Goal: Information Seeking & Learning: Find contact information

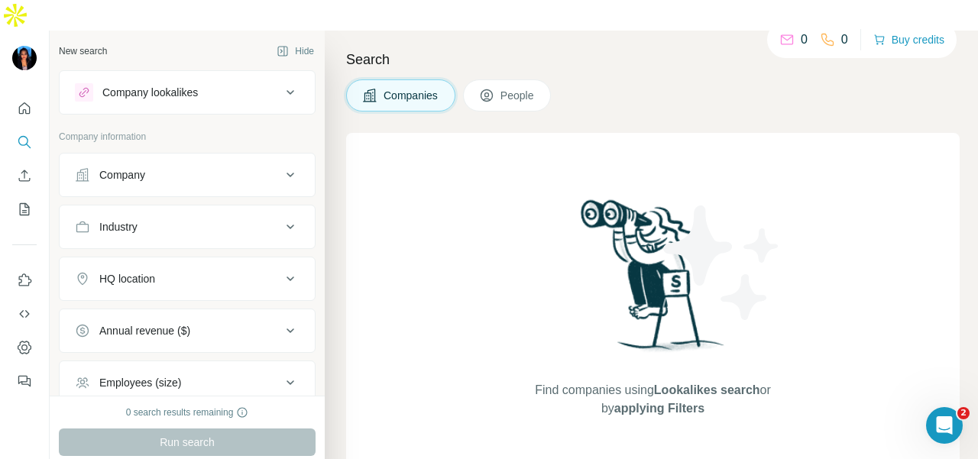
click at [118, 167] on div "Company" at bounding box center [122, 174] width 46 height 15
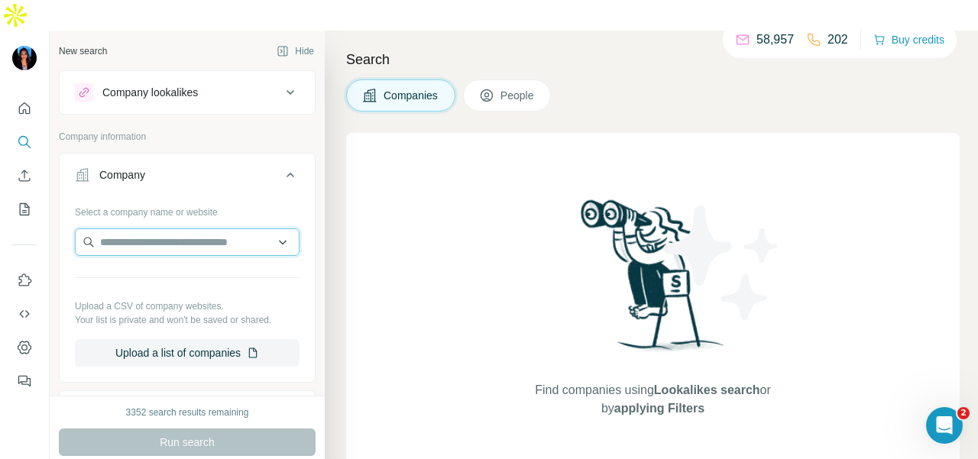
click at [125, 229] on input "text" at bounding box center [187, 243] width 225 height 28
paste input "**********"
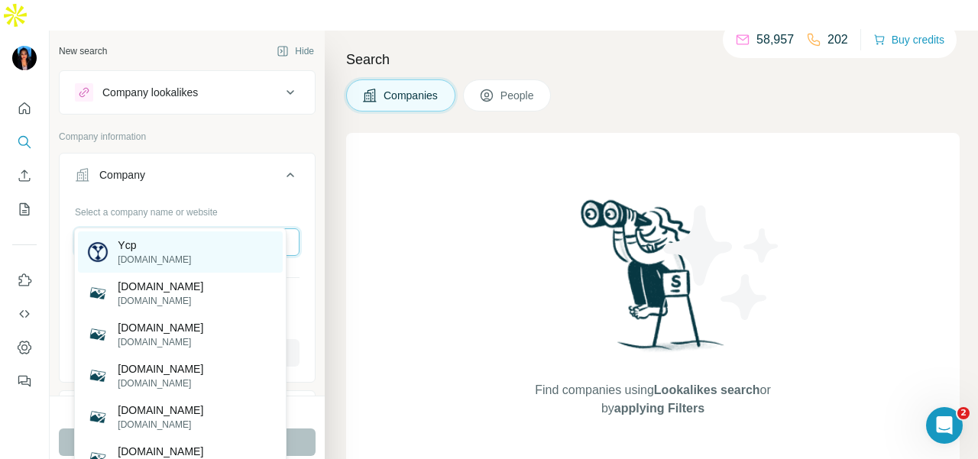
type input "**********"
click at [196, 251] on div "Ycp [DOMAIN_NAME]" at bounding box center [180, 252] width 205 height 41
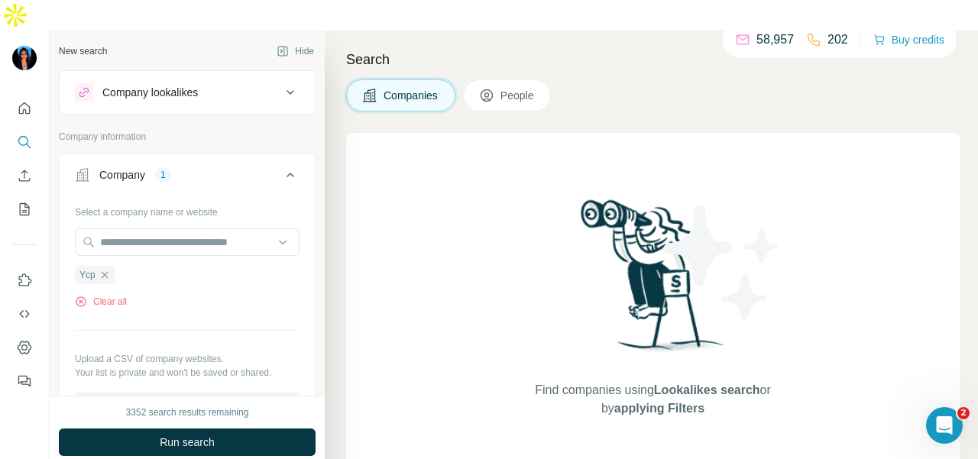
click at [485, 88] on icon at bounding box center [486, 95] width 15 height 15
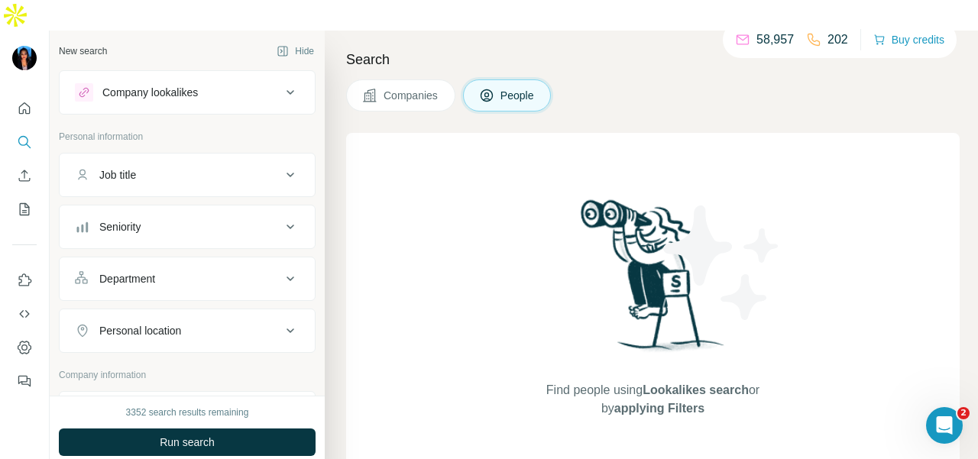
drag, startPoint x: 223, startPoint y: 242, endPoint x: 211, endPoint y: 267, distance: 27.3
click at [222, 271] on div "Department" at bounding box center [178, 278] width 206 height 15
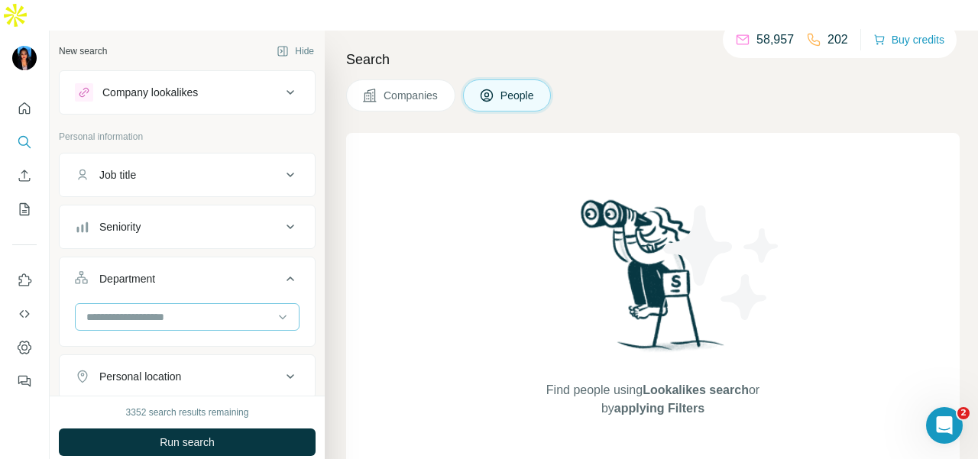
click at [208, 304] on div at bounding box center [179, 317] width 189 height 26
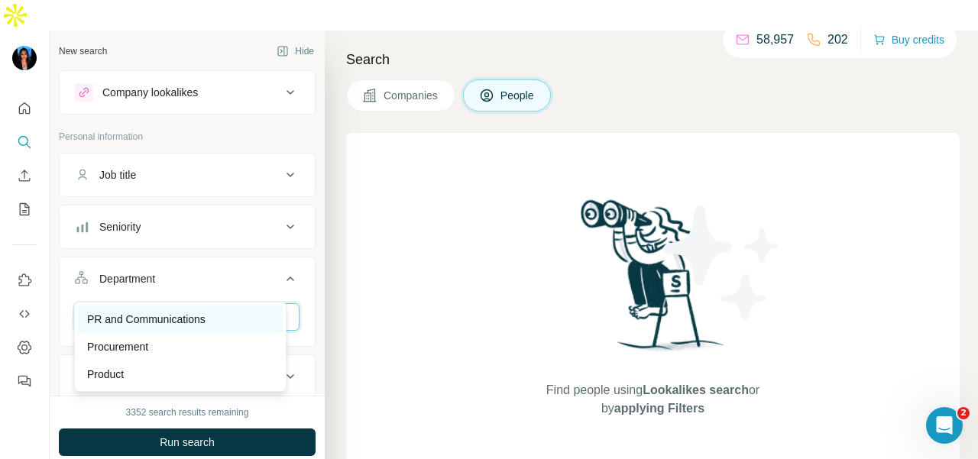
type input "**"
click at [224, 319] on div "PR and Communications" at bounding box center [180, 319] width 187 height 15
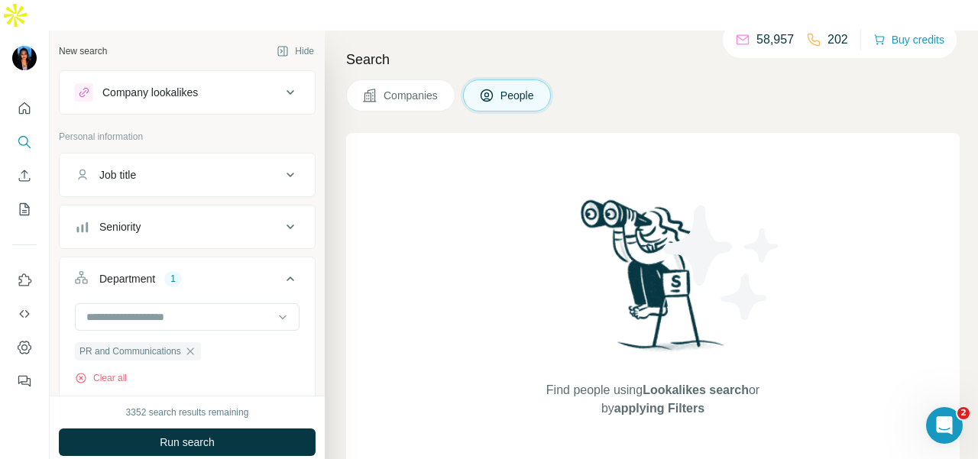
click at [310, 428] on div "3352 search results remaining Run search Clear Save search Share filters" at bounding box center [187, 443] width 275 height 94
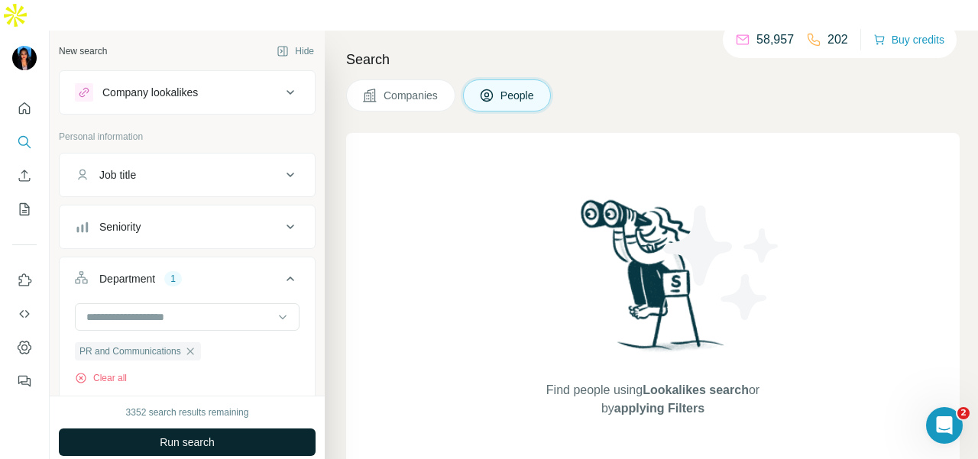
click at [310, 429] on button "Run search" at bounding box center [187, 443] width 257 height 28
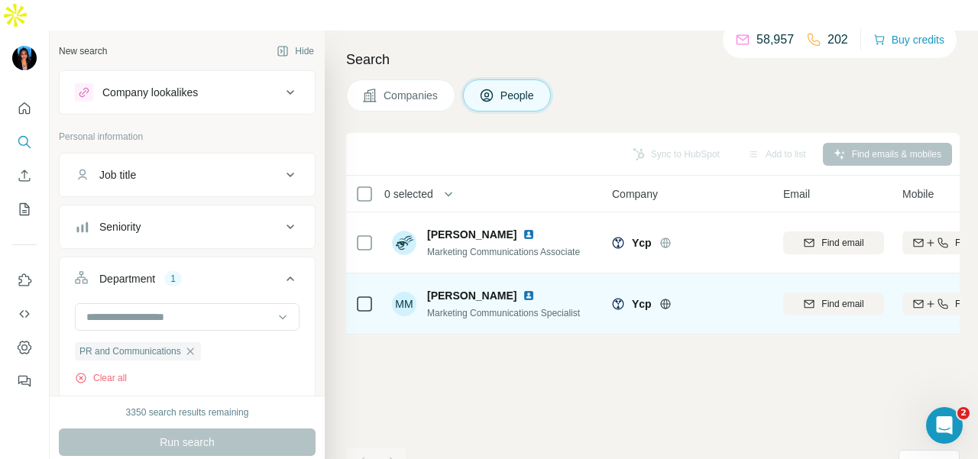
click at [535, 290] on img at bounding box center [529, 296] width 12 height 12
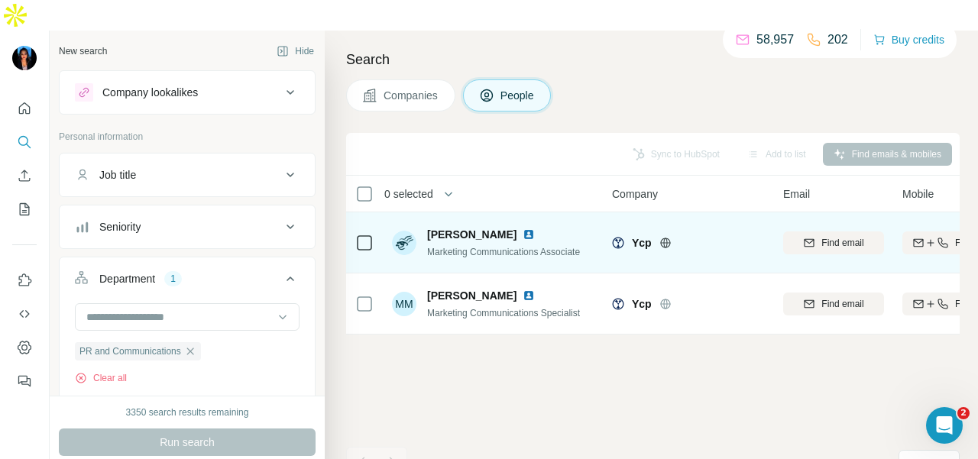
click at [524, 229] on img at bounding box center [529, 235] width 12 height 12
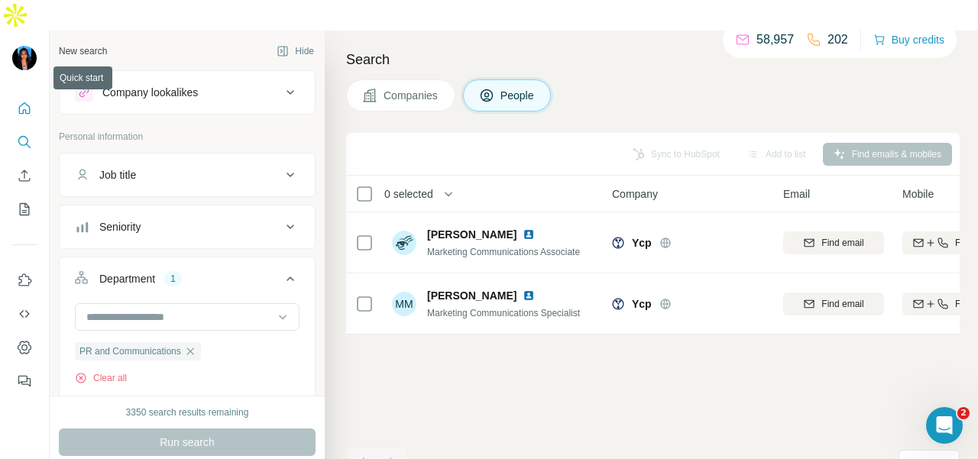
click at [17, 101] on icon "Quick start" at bounding box center [24, 108] width 15 height 15
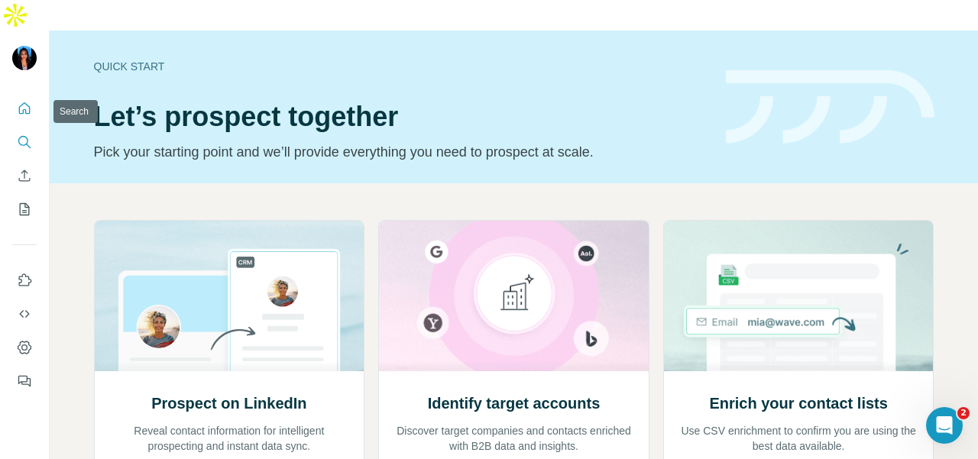
click at [21, 135] on icon "Search" at bounding box center [24, 142] width 15 height 15
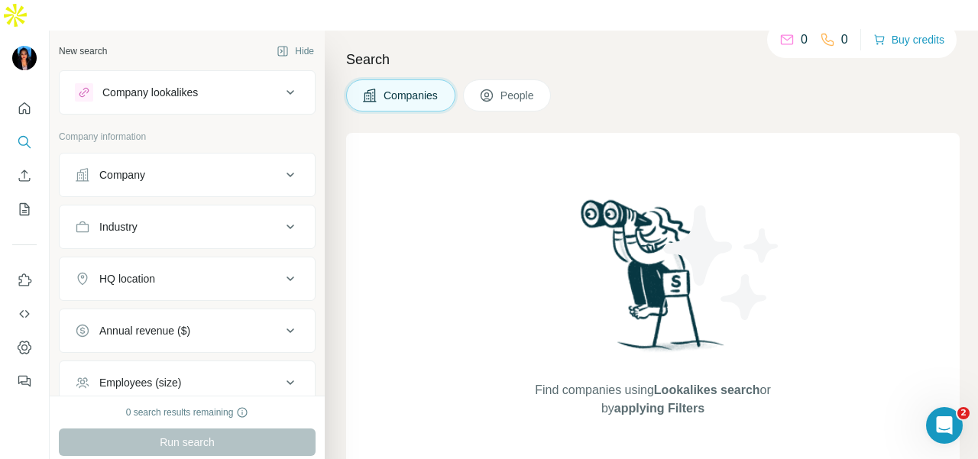
click at [161, 167] on div "Company" at bounding box center [178, 174] width 206 height 15
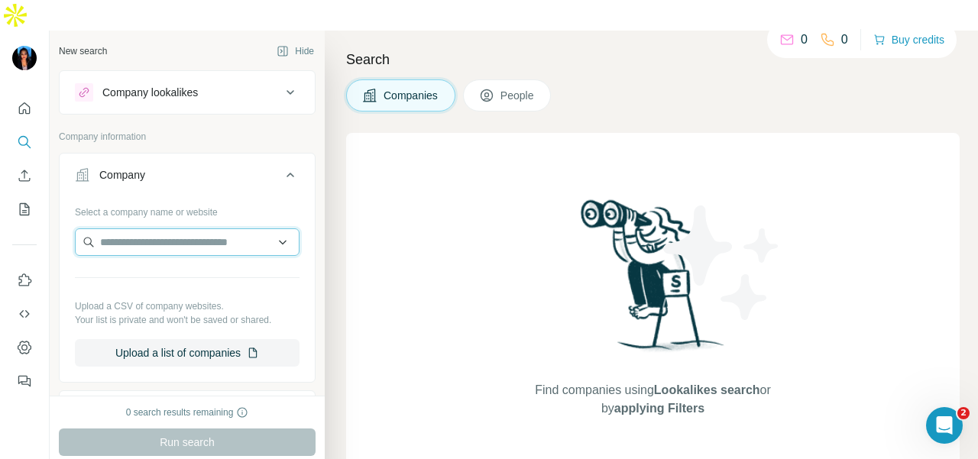
click at [165, 229] on input "text" at bounding box center [187, 243] width 225 height 28
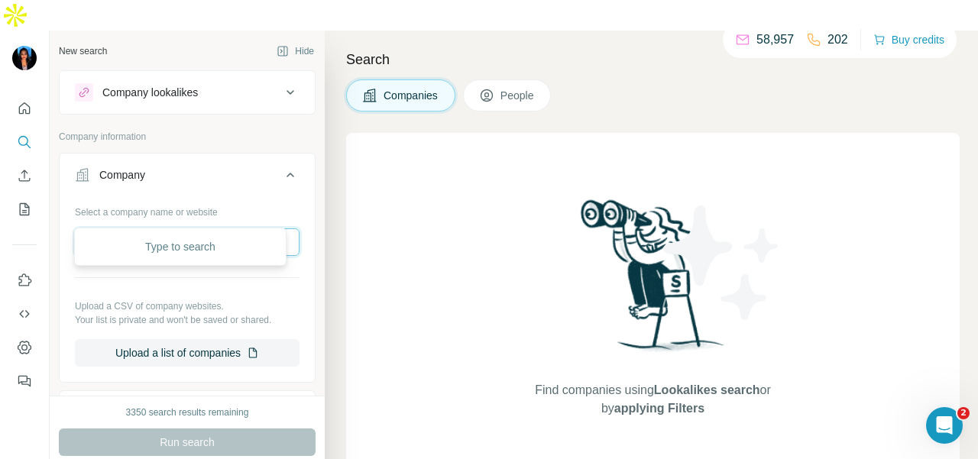
paste input "**********"
type input "**********"
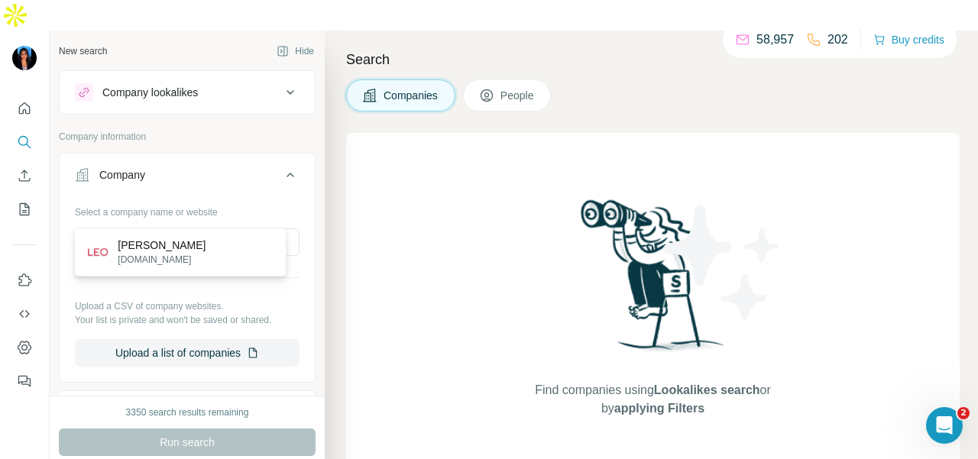
click at [238, 244] on div "[PERSON_NAME] [DOMAIN_NAME]" at bounding box center [180, 252] width 205 height 41
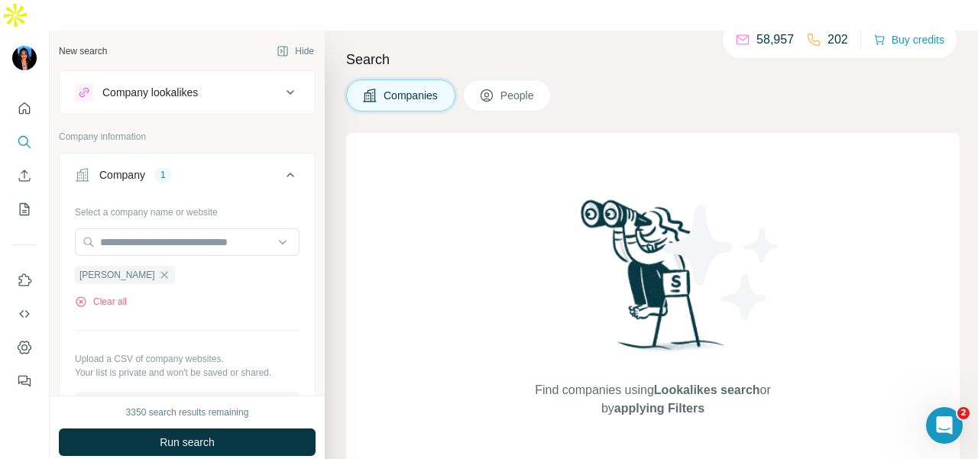
click at [486, 79] on button "People" at bounding box center [507, 95] width 89 height 32
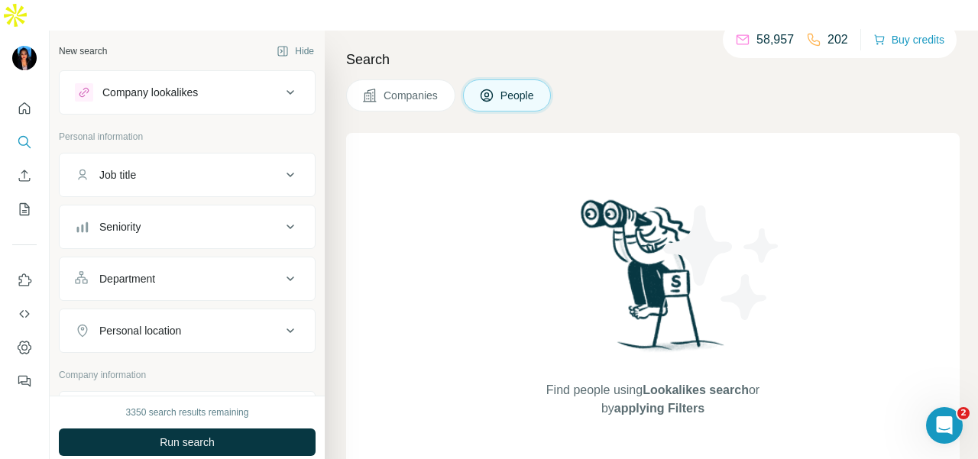
click at [190, 261] on button "Department" at bounding box center [187, 279] width 255 height 37
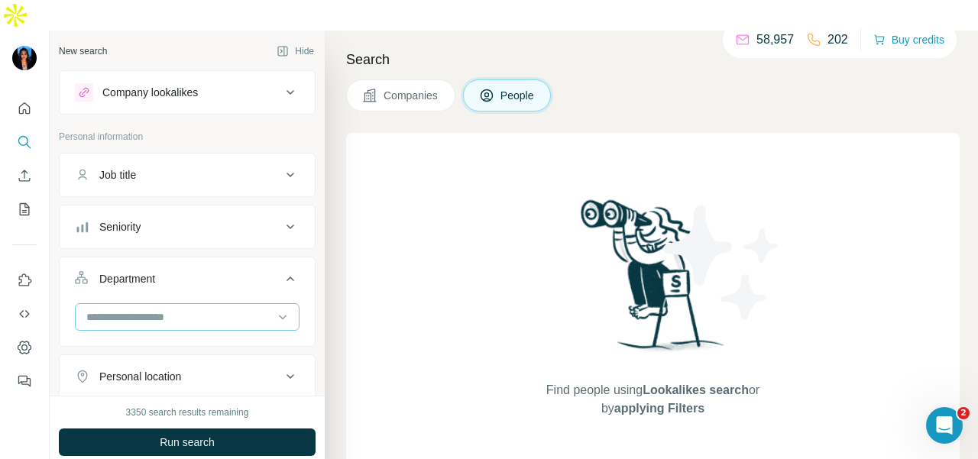
click at [201, 309] on input at bounding box center [179, 317] width 189 height 17
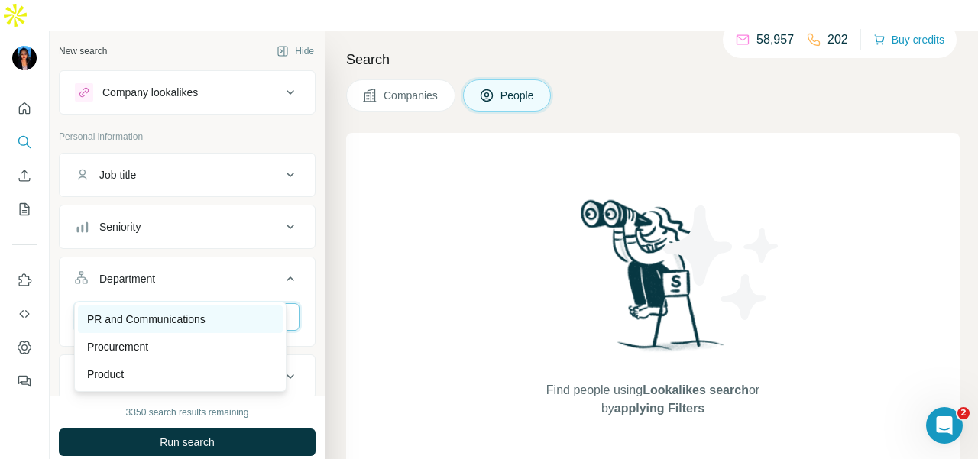
type input "**"
click at [211, 316] on div "PR and Communications" at bounding box center [180, 319] width 187 height 15
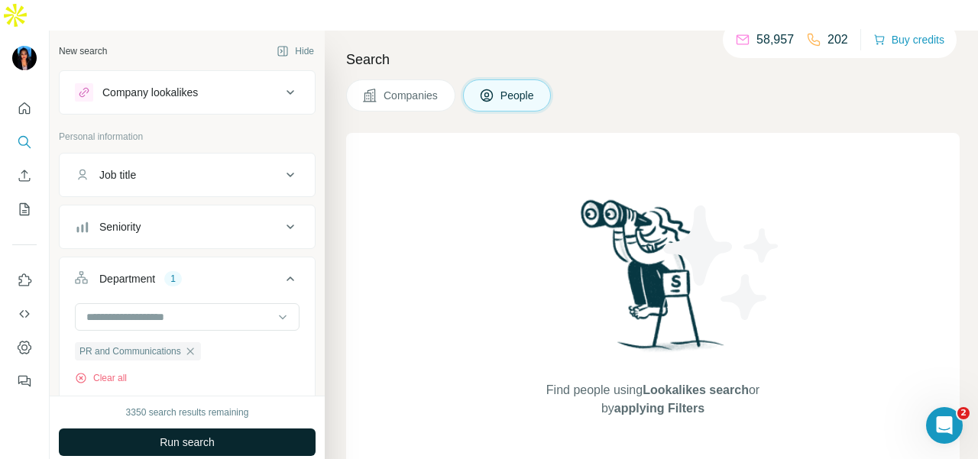
click at [232, 429] on button "Run search" at bounding box center [187, 443] width 257 height 28
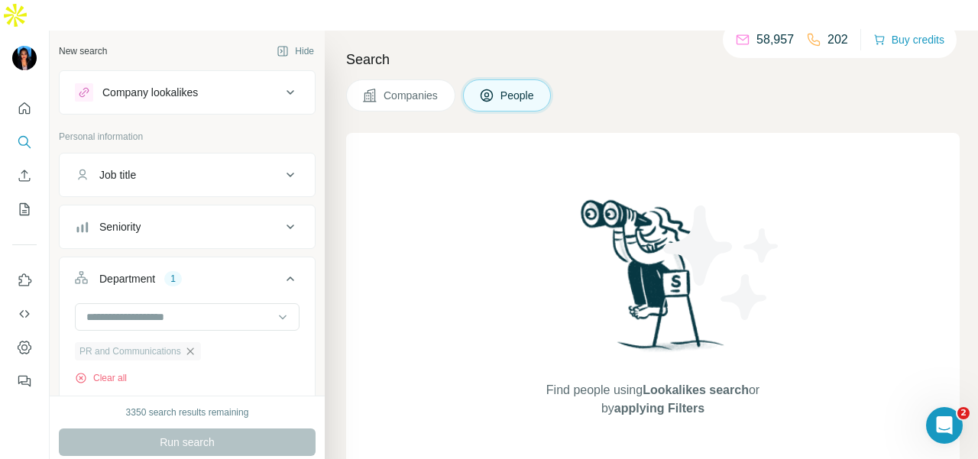
click at [196, 346] on icon "button" at bounding box center [190, 352] width 12 height 12
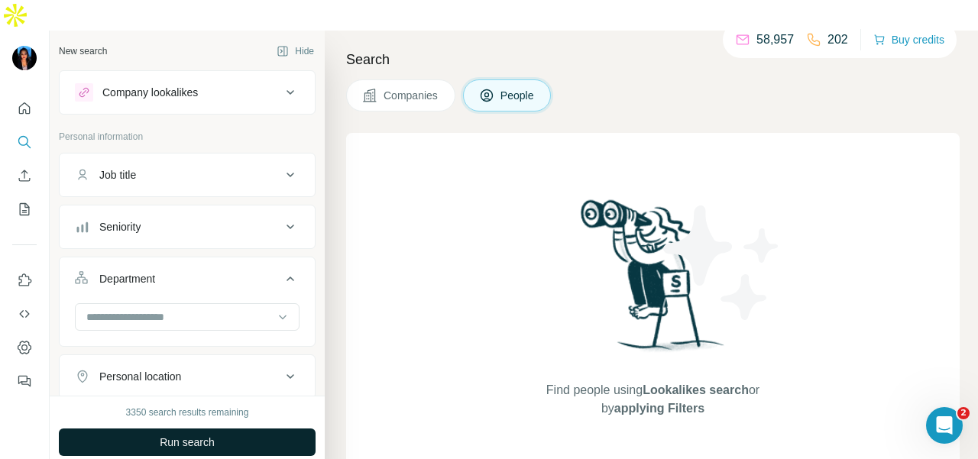
click at [220, 429] on button "Run search" at bounding box center [187, 443] width 257 height 28
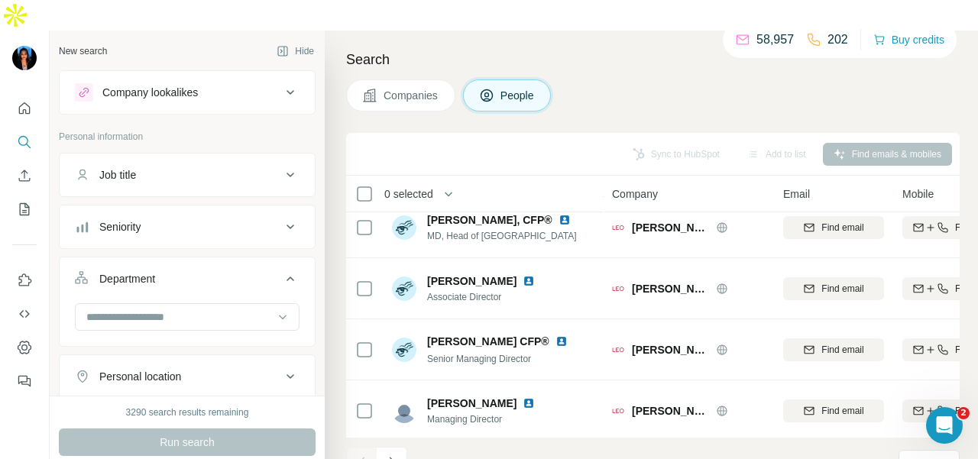
scroll to position [153, 0]
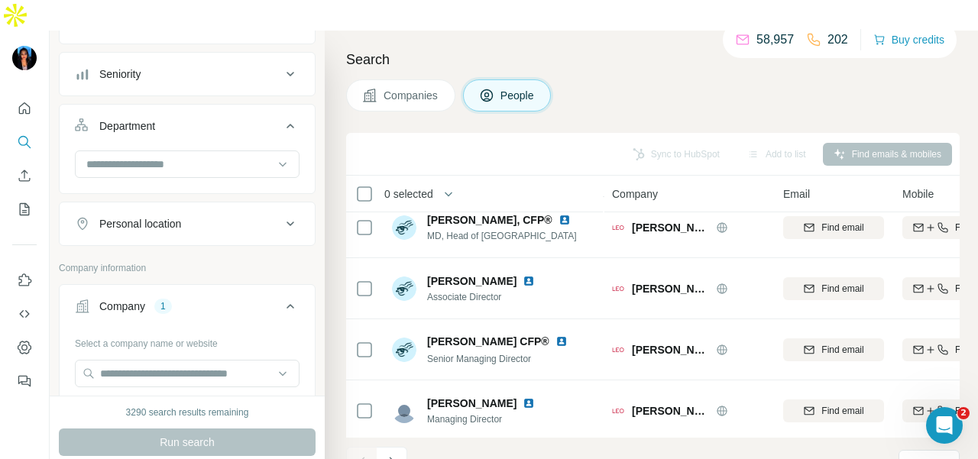
click at [217, 206] on button "Personal location" at bounding box center [187, 224] width 255 height 37
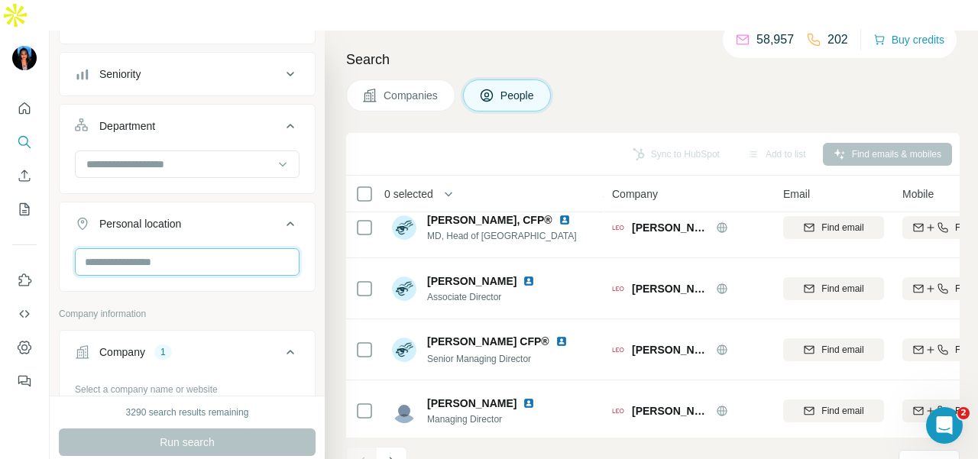
click at [216, 248] on input "text" at bounding box center [187, 262] width 225 height 28
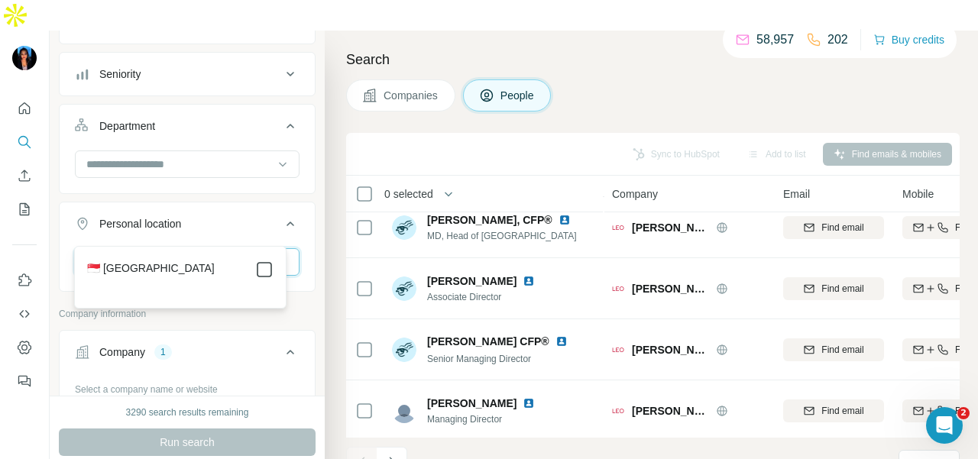
type input "****"
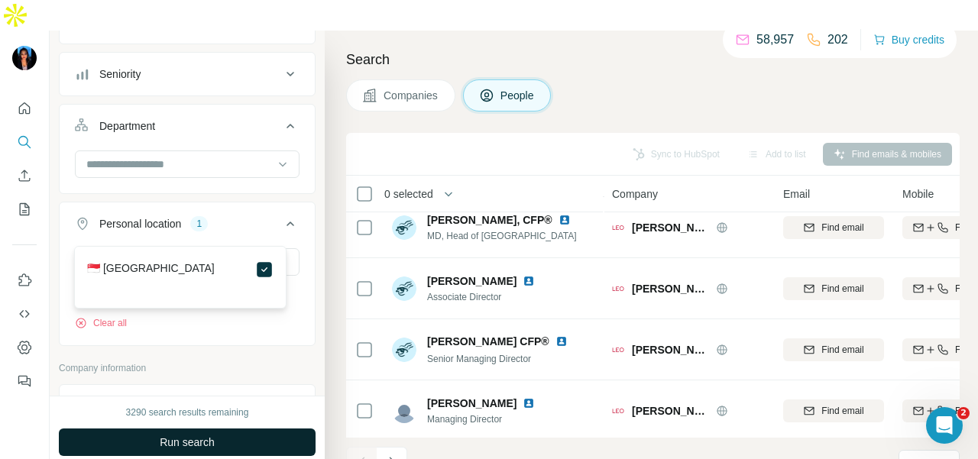
click at [287, 429] on button "Run search" at bounding box center [187, 443] width 257 height 28
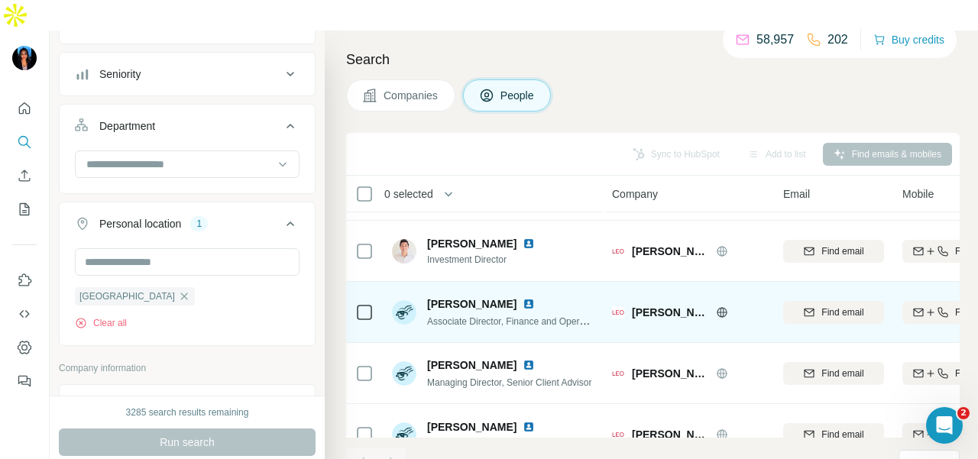
scroll to position [76, 0]
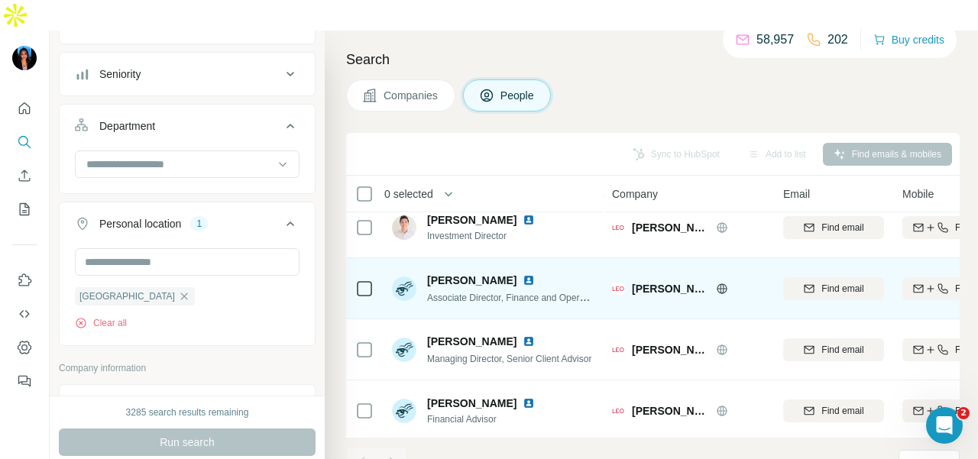
click at [523, 274] on img at bounding box center [529, 280] width 12 height 12
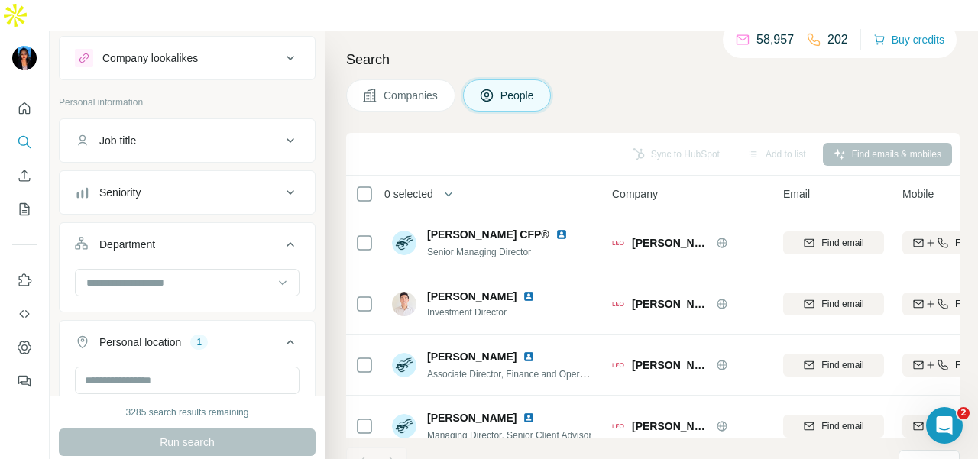
scroll to position [0, 0]
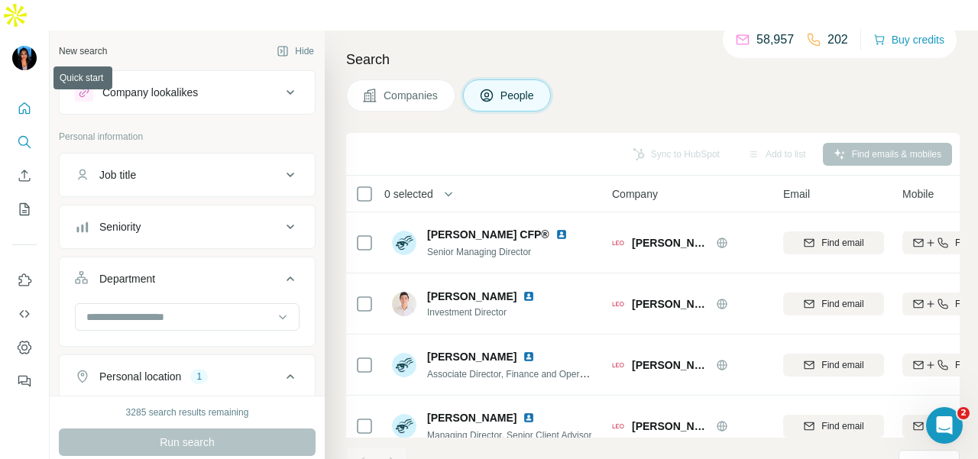
click at [12, 95] on button "Quick start" at bounding box center [24, 109] width 24 height 28
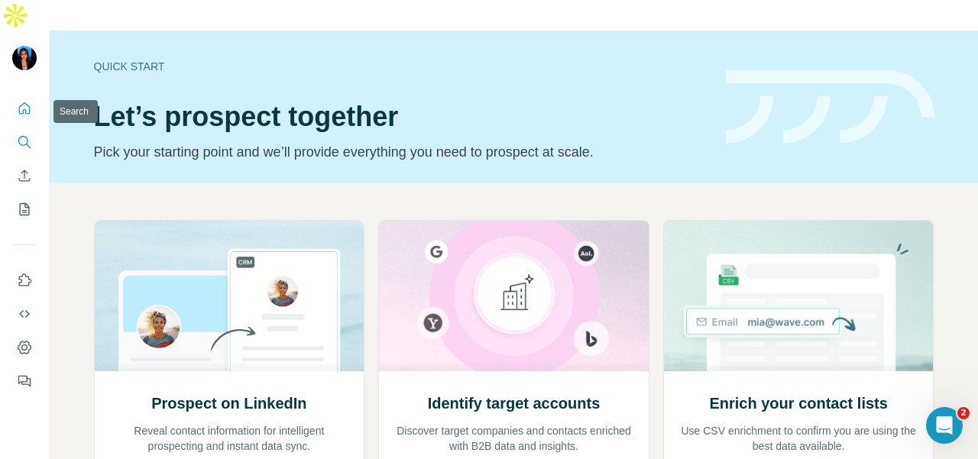
click at [15, 128] on button "Search" at bounding box center [24, 142] width 24 height 28
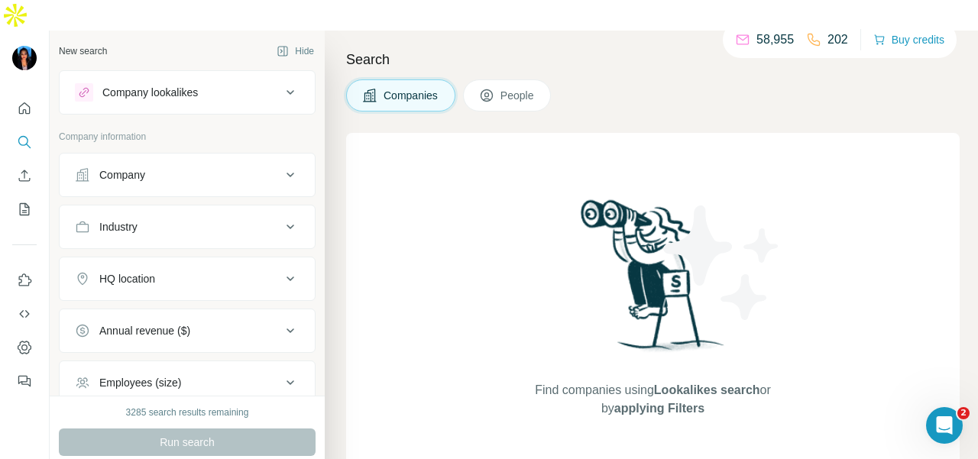
click at [185, 167] on div "Company" at bounding box center [178, 174] width 206 height 15
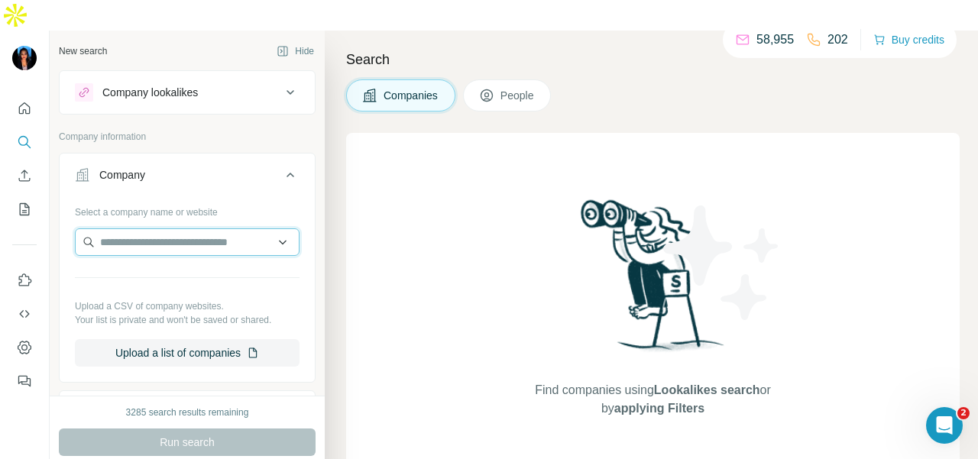
click at [164, 229] on input "text" at bounding box center [187, 243] width 225 height 28
paste input "**********"
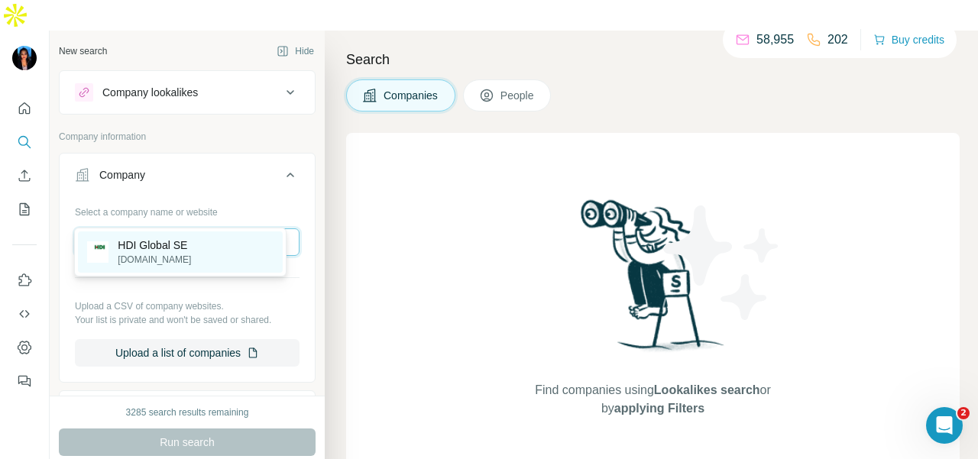
type input "**********"
click at [206, 255] on div "HDI Global SE [DOMAIN_NAME]" at bounding box center [180, 252] width 205 height 41
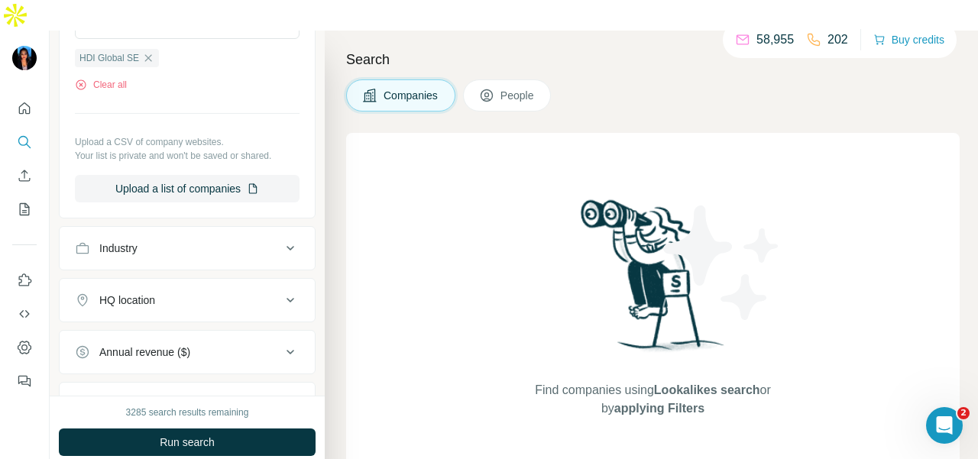
scroll to position [229, 0]
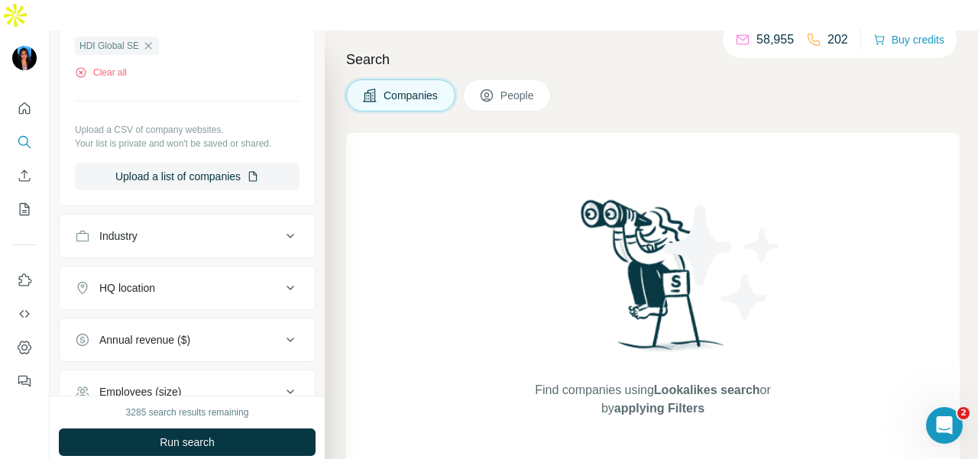
click at [491, 92] on icon at bounding box center [487, 96] width 8 height 8
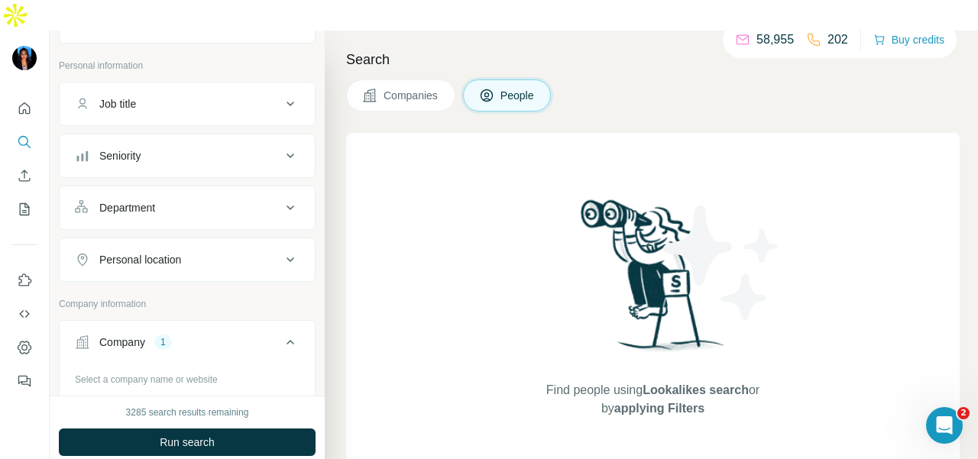
scroll to position [47, 0]
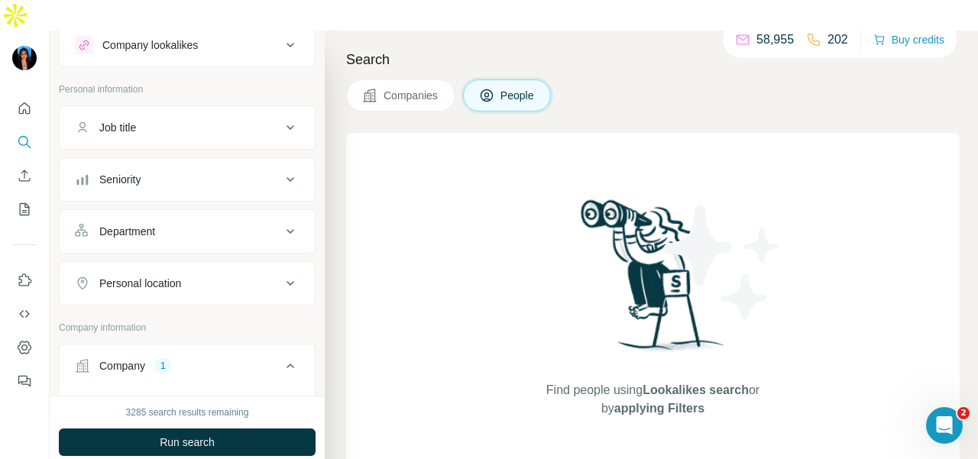
click at [242, 224] on div "Department" at bounding box center [178, 231] width 206 height 15
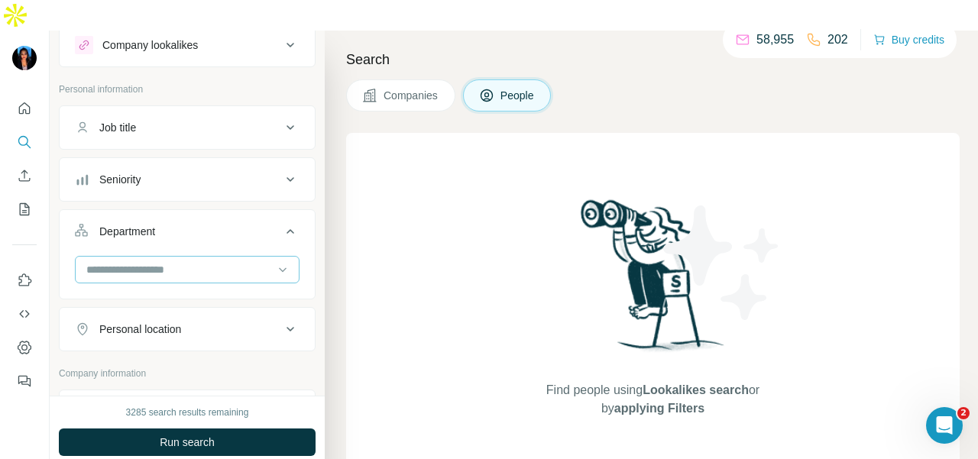
click at [237, 261] on input at bounding box center [179, 269] width 189 height 17
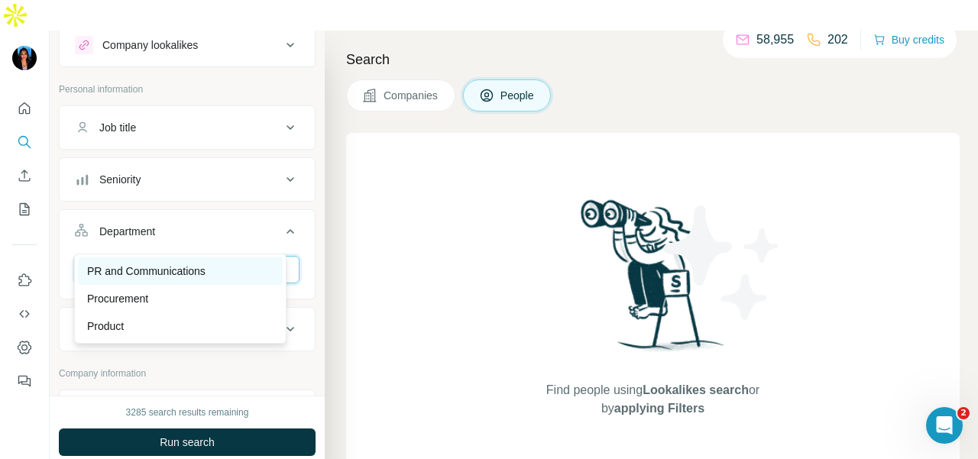
type input "**"
drag, startPoint x: 246, startPoint y: 273, endPoint x: 261, endPoint y: 358, distance: 86.2
click at [248, 271] on div "PR and Communications" at bounding box center [180, 271] width 187 height 15
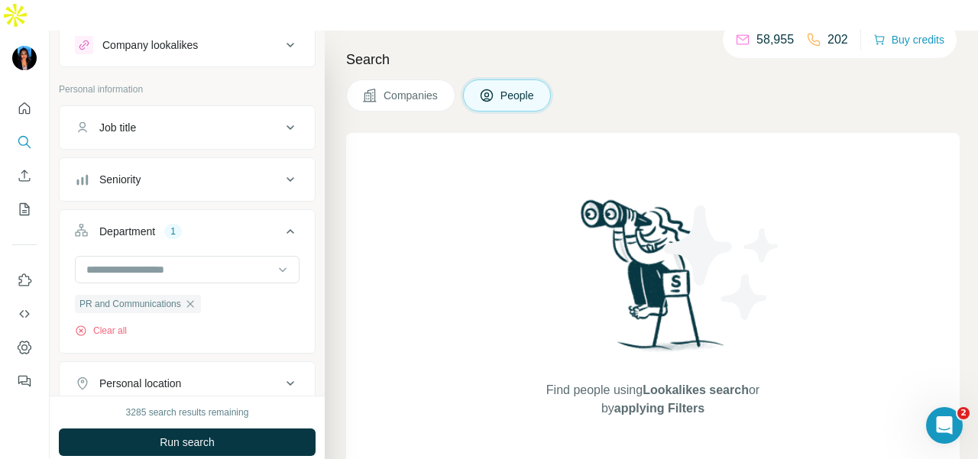
click at [264, 396] on div "3285 search results remaining Run search Clear Save search Share filters" at bounding box center [187, 443] width 275 height 94
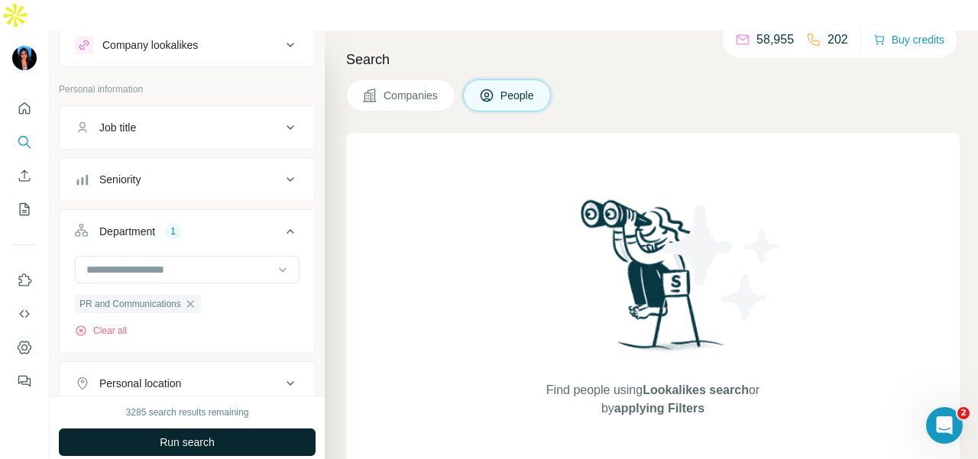
click at [267, 429] on button "Run search" at bounding box center [187, 443] width 257 height 28
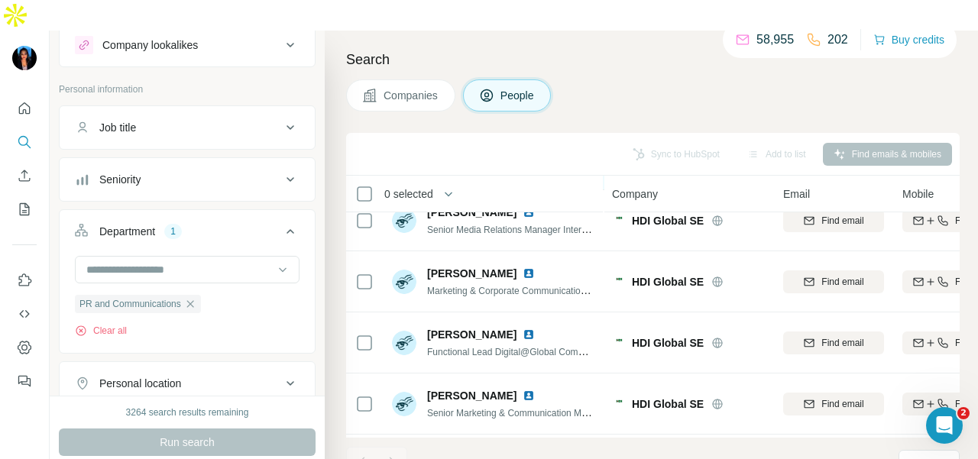
scroll to position [229, 0]
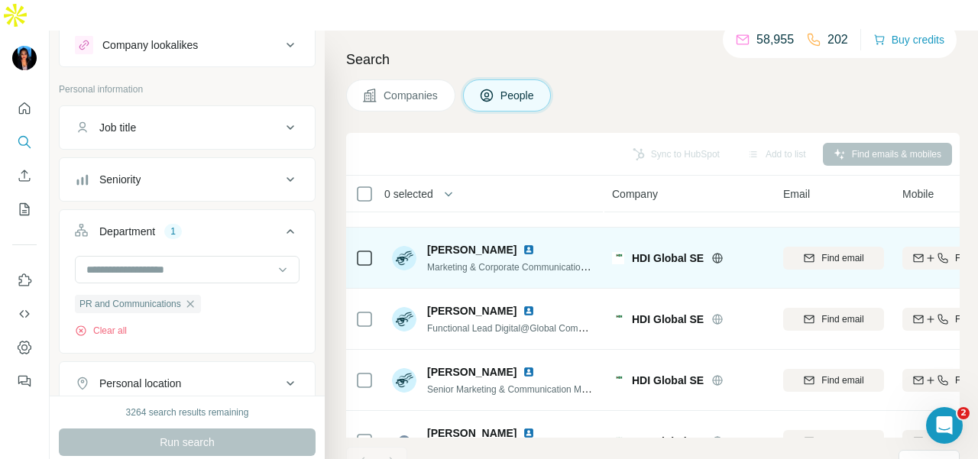
click at [523, 244] on img at bounding box center [529, 250] width 12 height 12
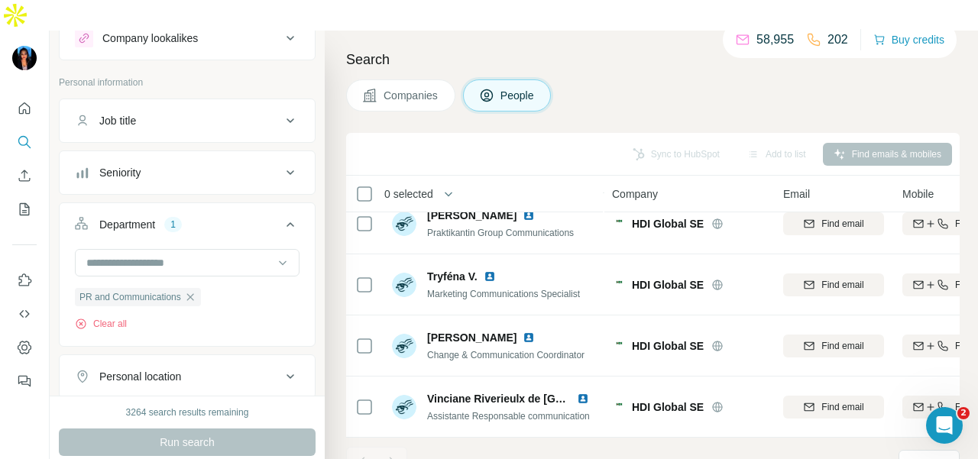
scroll to position [76, 0]
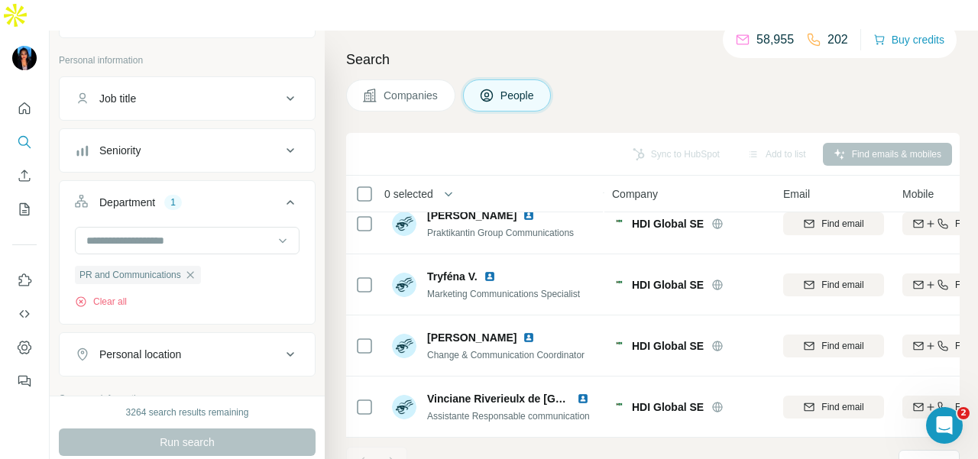
click at [212, 347] on div "Personal location" at bounding box center [178, 354] width 206 height 15
click at [219, 379] on input "text" at bounding box center [187, 393] width 225 height 28
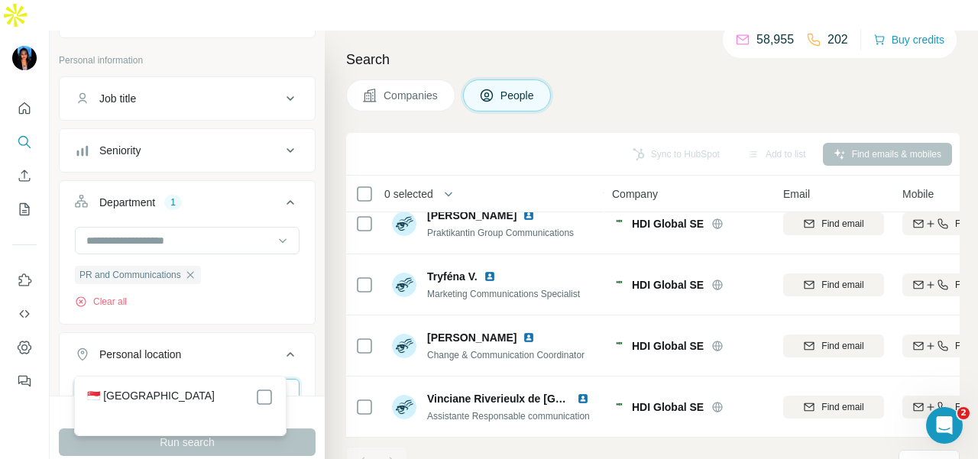
scroll to position [2, 0]
type input "****"
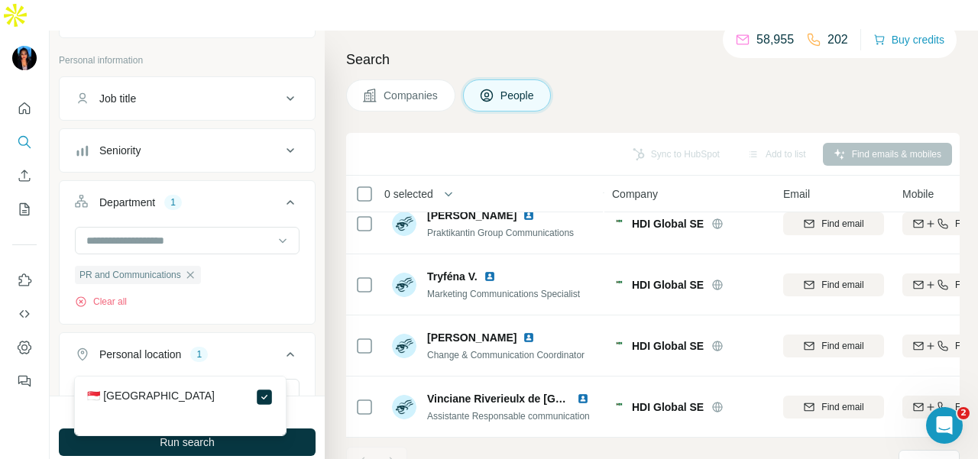
click at [308, 429] on button "Run search" at bounding box center [187, 443] width 257 height 28
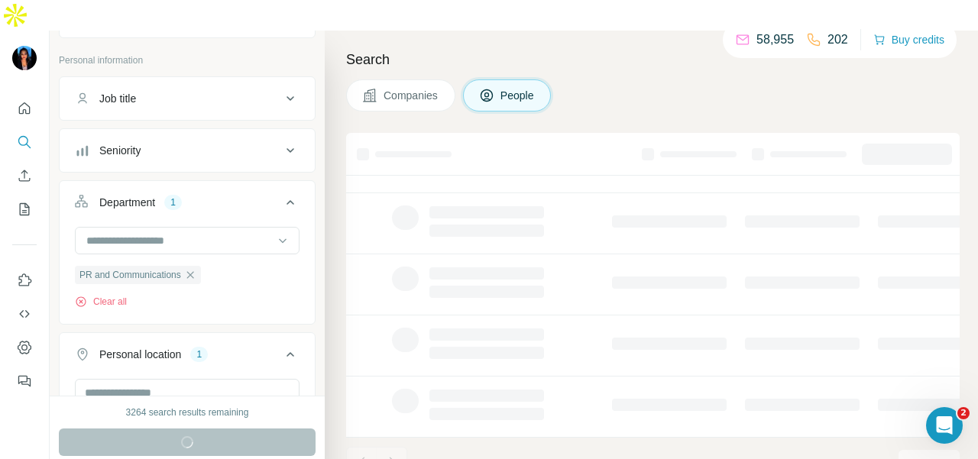
scroll to position [390, 0]
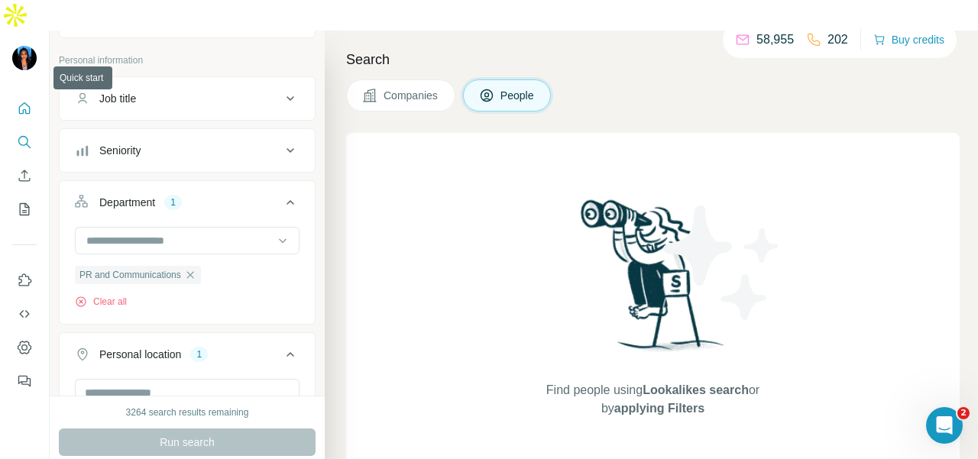
click at [24, 101] on icon "Quick start" at bounding box center [24, 108] width 15 height 15
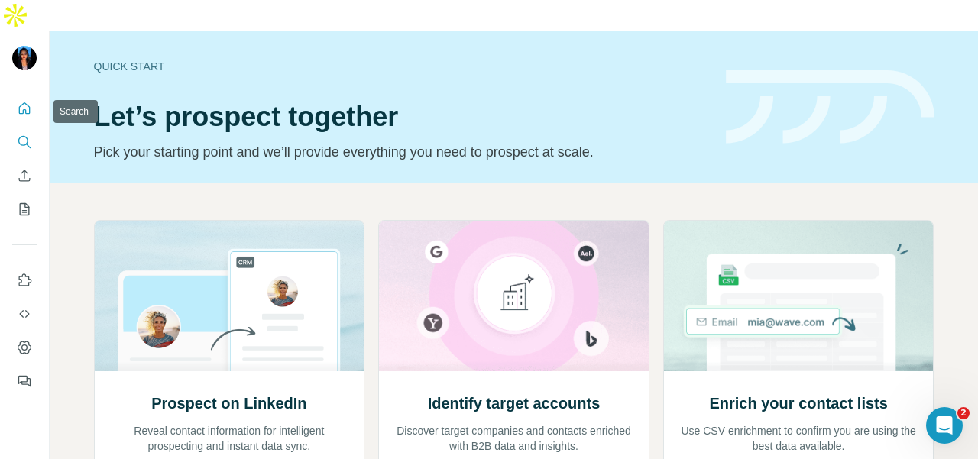
click at [23, 135] on icon "Search" at bounding box center [24, 142] width 15 height 15
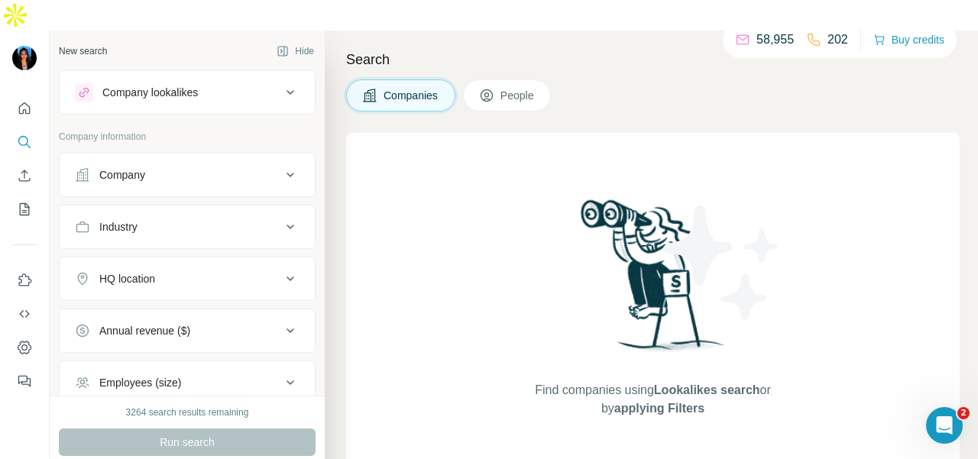
click at [154, 167] on div "Company" at bounding box center [178, 174] width 206 height 15
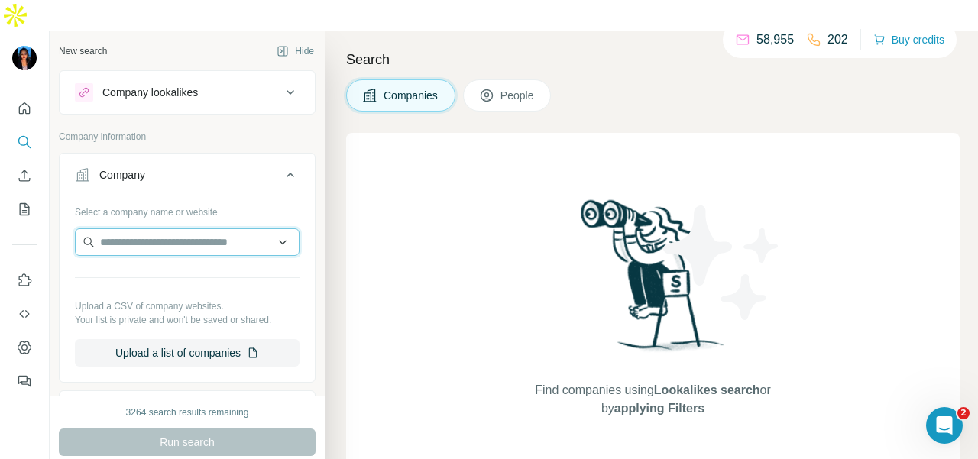
click at [159, 229] on input "text" at bounding box center [187, 243] width 225 height 28
paste input "**********"
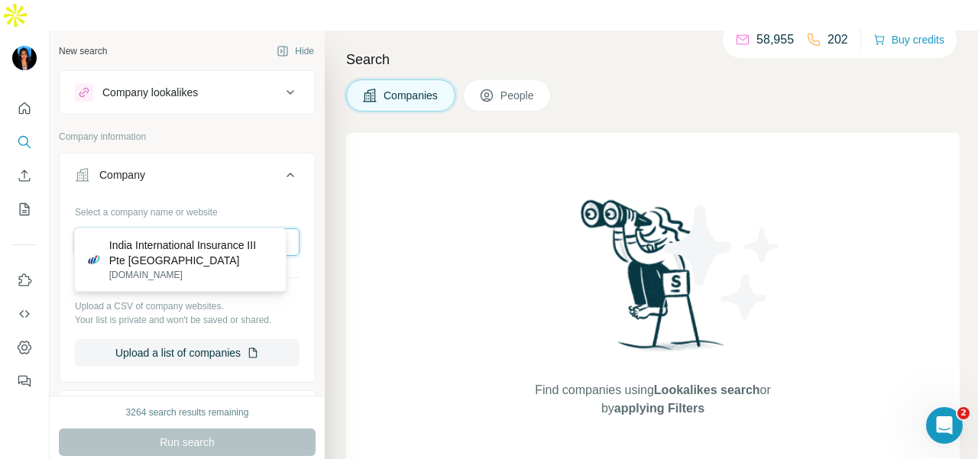
type input "**********"
click at [217, 256] on p "India International Insurance III Pte [GEOGRAPHIC_DATA]" at bounding box center [191, 253] width 165 height 31
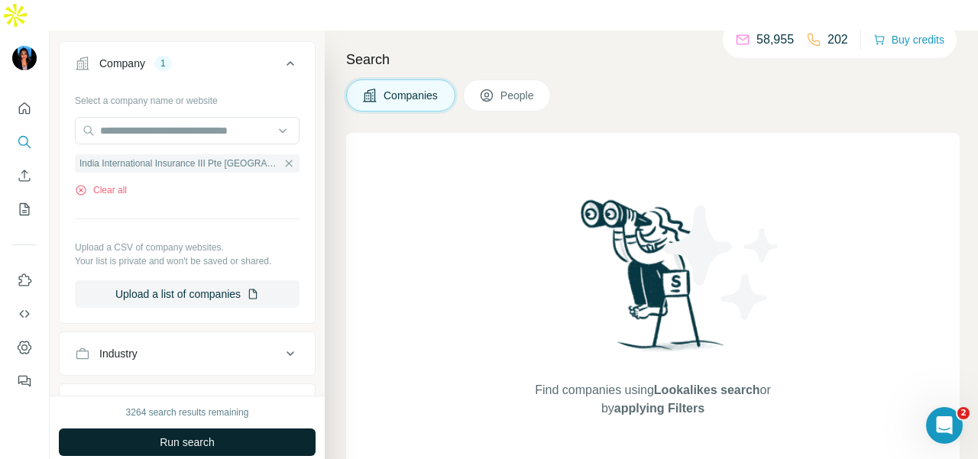
scroll to position [153, 0]
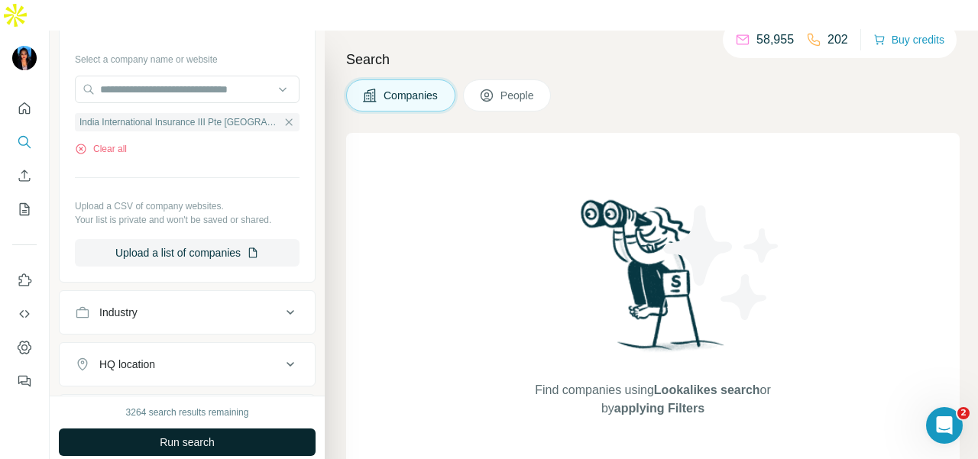
click at [241, 429] on button "Run search" at bounding box center [187, 443] width 257 height 28
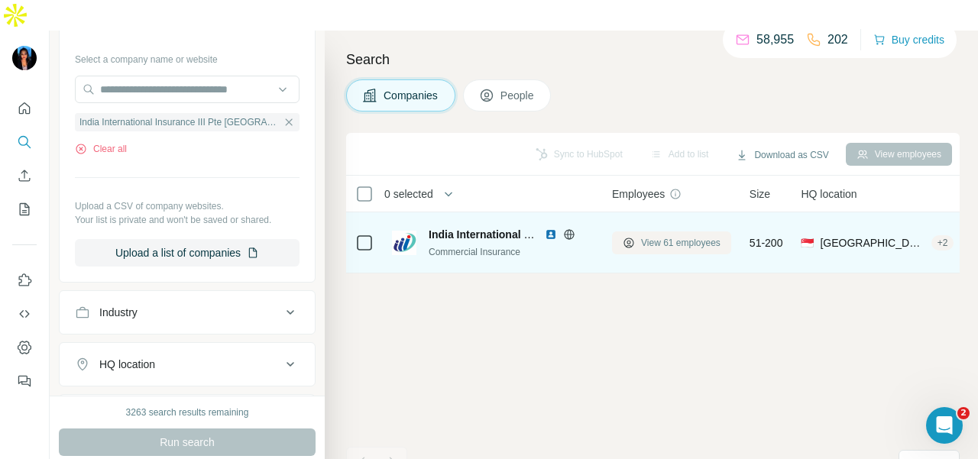
click at [649, 236] on span "View 61 employees" at bounding box center [680, 243] width 79 height 14
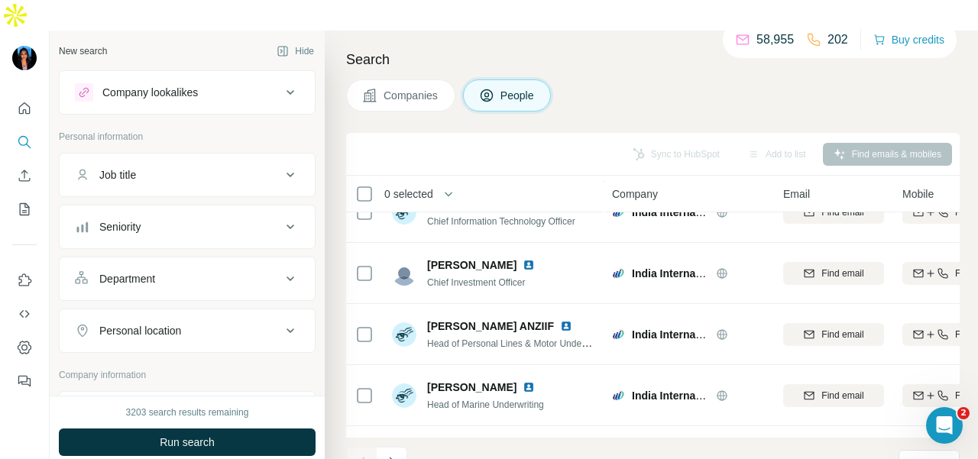
click at [231, 271] on div "Department" at bounding box center [178, 278] width 206 height 15
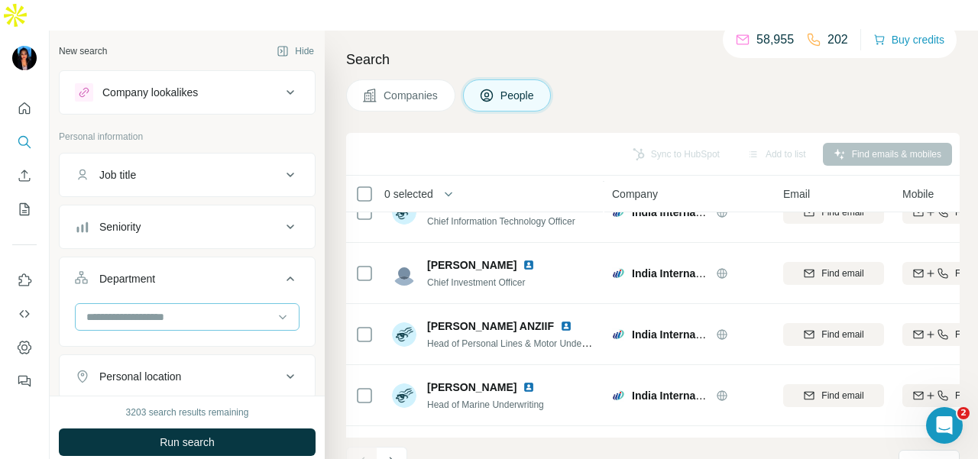
click at [196, 309] on input at bounding box center [179, 317] width 189 height 17
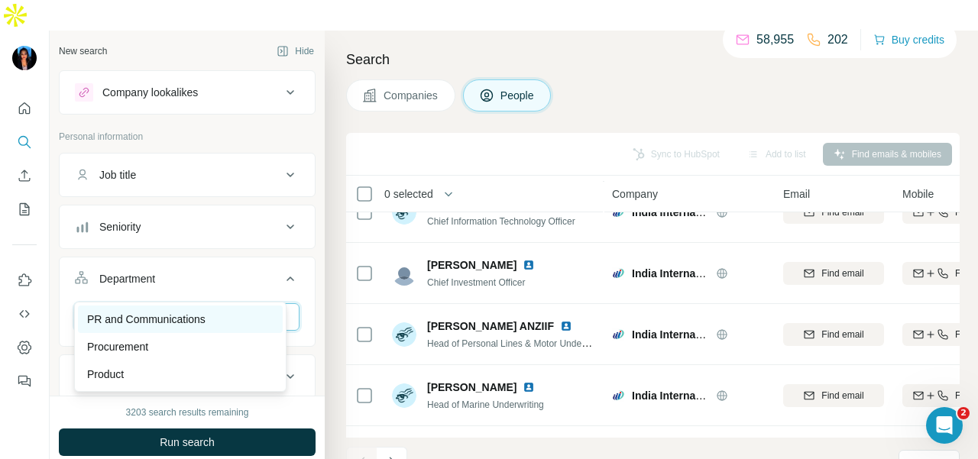
type input "**"
click at [203, 309] on div "PR and Communications" at bounding box center [180, 320] width 205 height 28
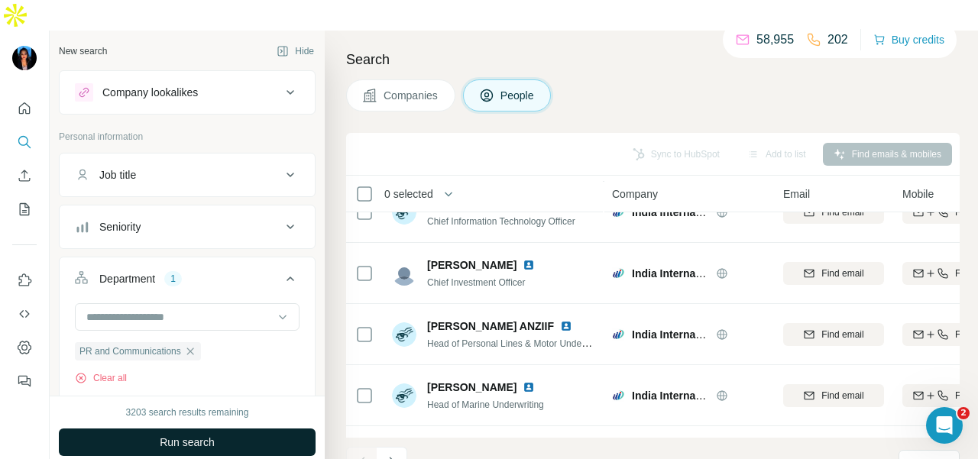
click at [243, 429] on button "Run search" at bounding box center [187, 443] width 257 height 28
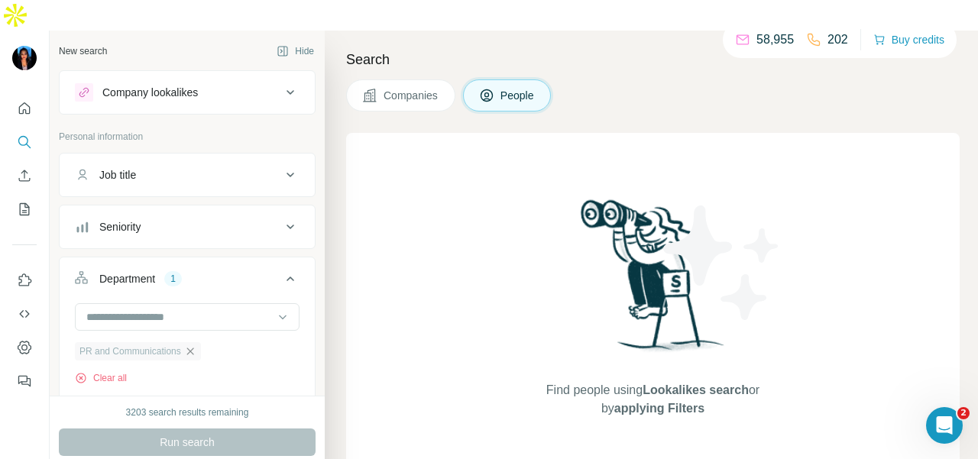
click at [196, 346] on icon "button" at bounding box center [190, 352] width 12 height 12
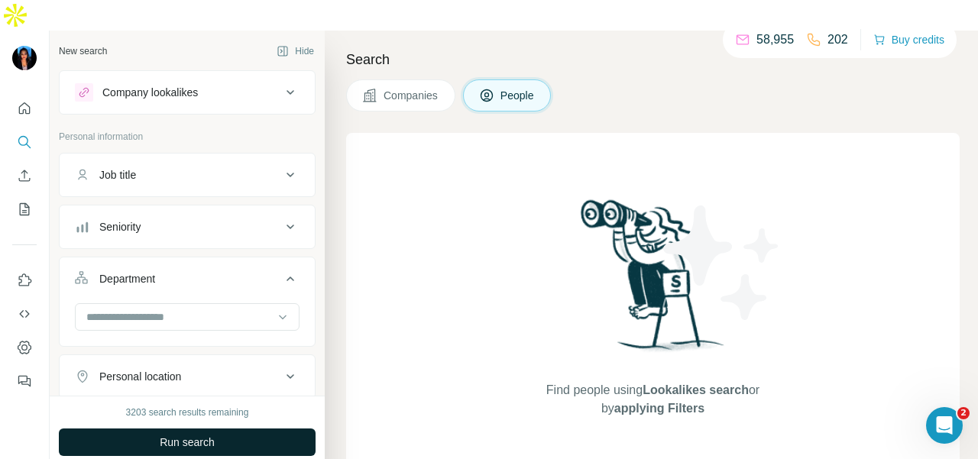
click at [254, 429] on button "Run search" at bounding box center [187, 443] width 257 height 28
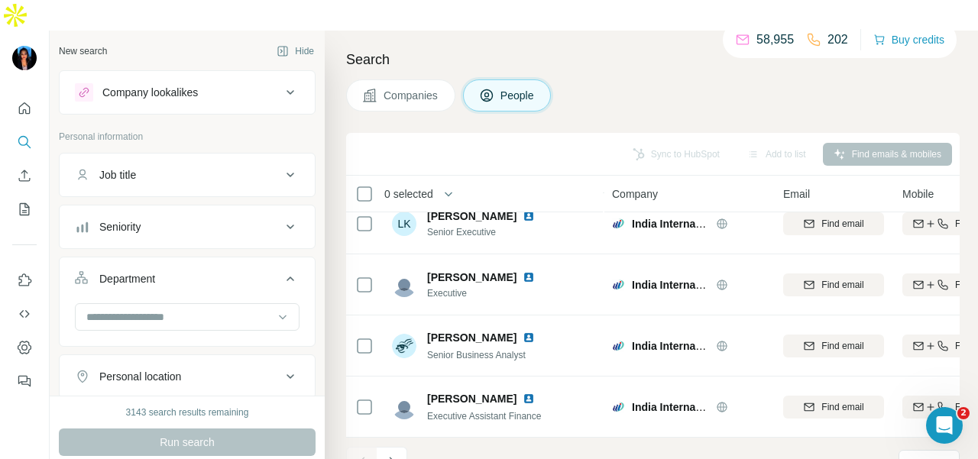
scroll to position [3447, 0]
click at [392, 455] on icon "Navigate to next page" at bounding box center [391, 462] width 15 height 15
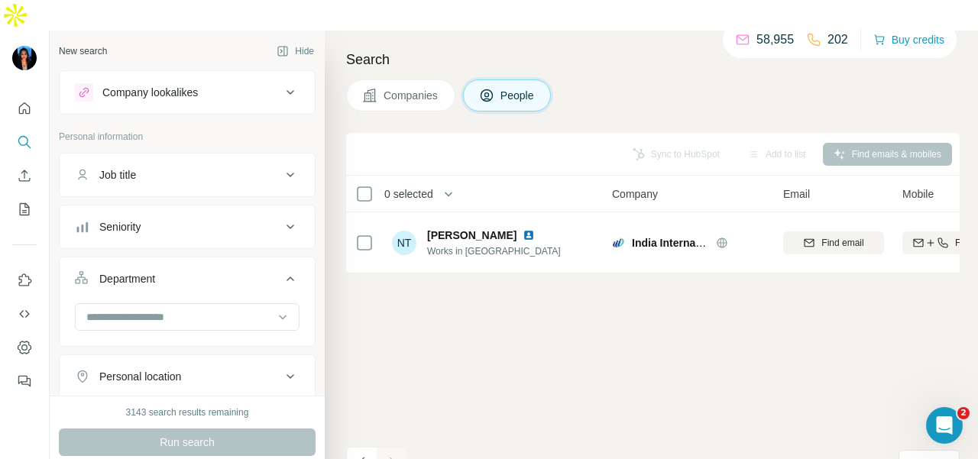
scroll to position [0, 0]
click at [364, 455] on icon "Navigate to previous page" at bounding box center [362, 462] width 15 height 15
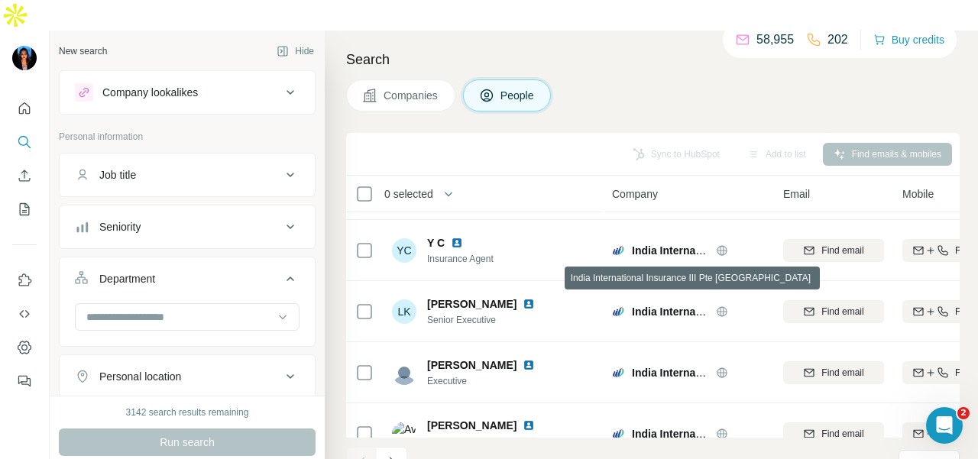
scroll to position [3447, 0]
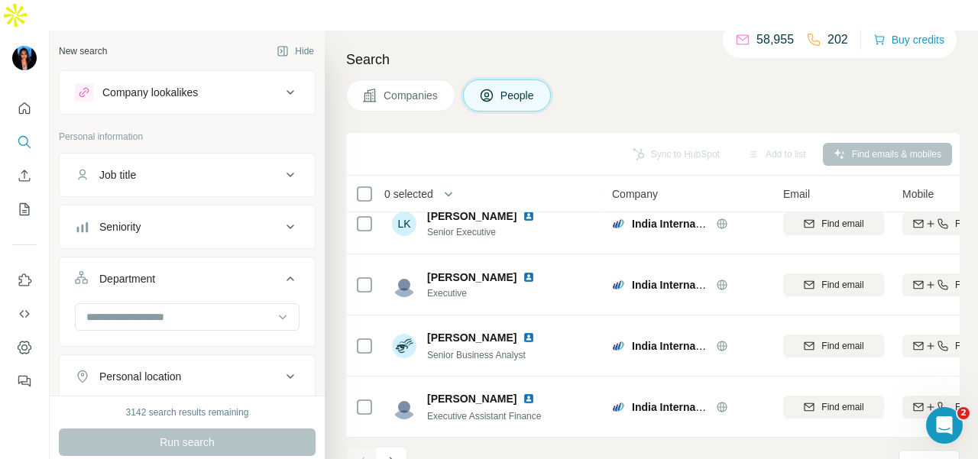
click at [396, 455] on icon "Navigate to next page" at bounding box center [391, 462] width 15 height 15
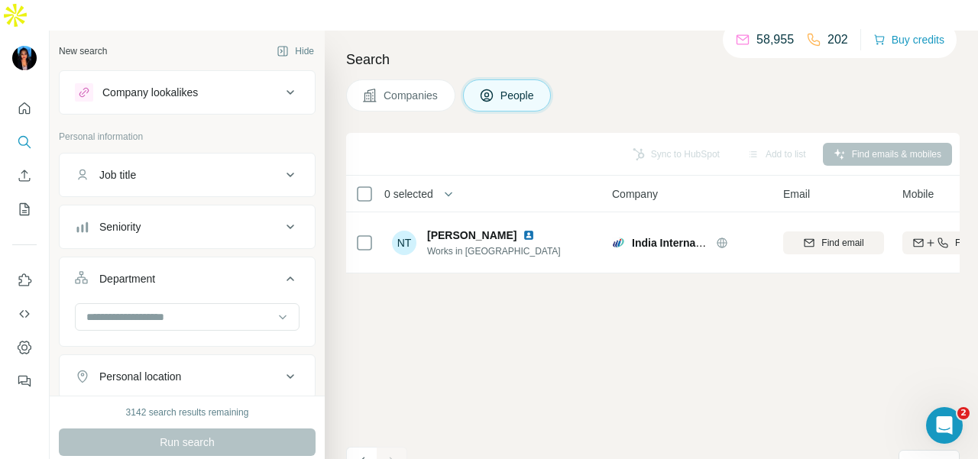
scroll to position [0, 0]
